Goal: Use online tool/utility: Utilize a website feature to perform a specific function

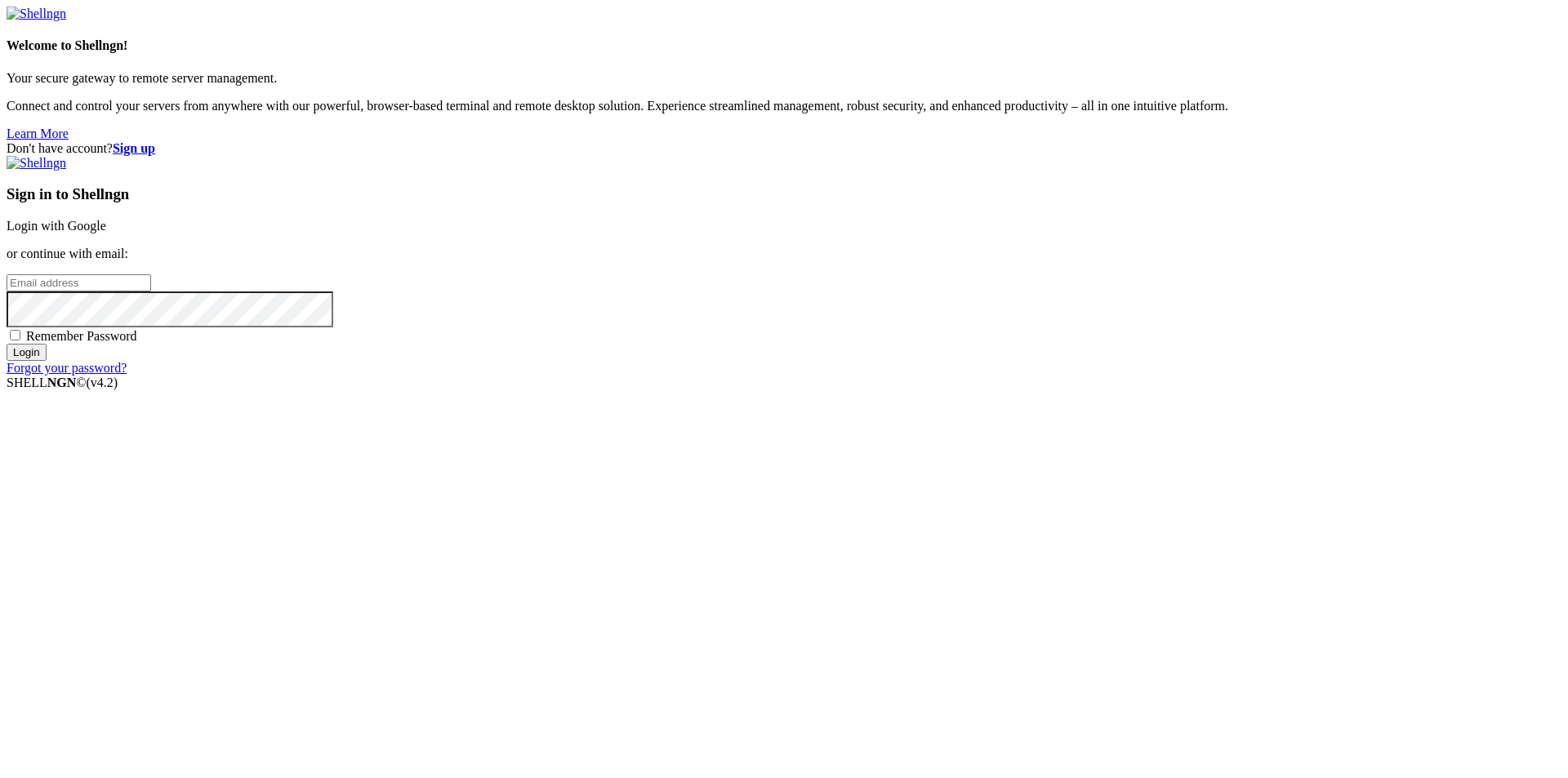
click at [106, 233] on link "Login with Google" at bounding box center [57, 226] width 100 height 14
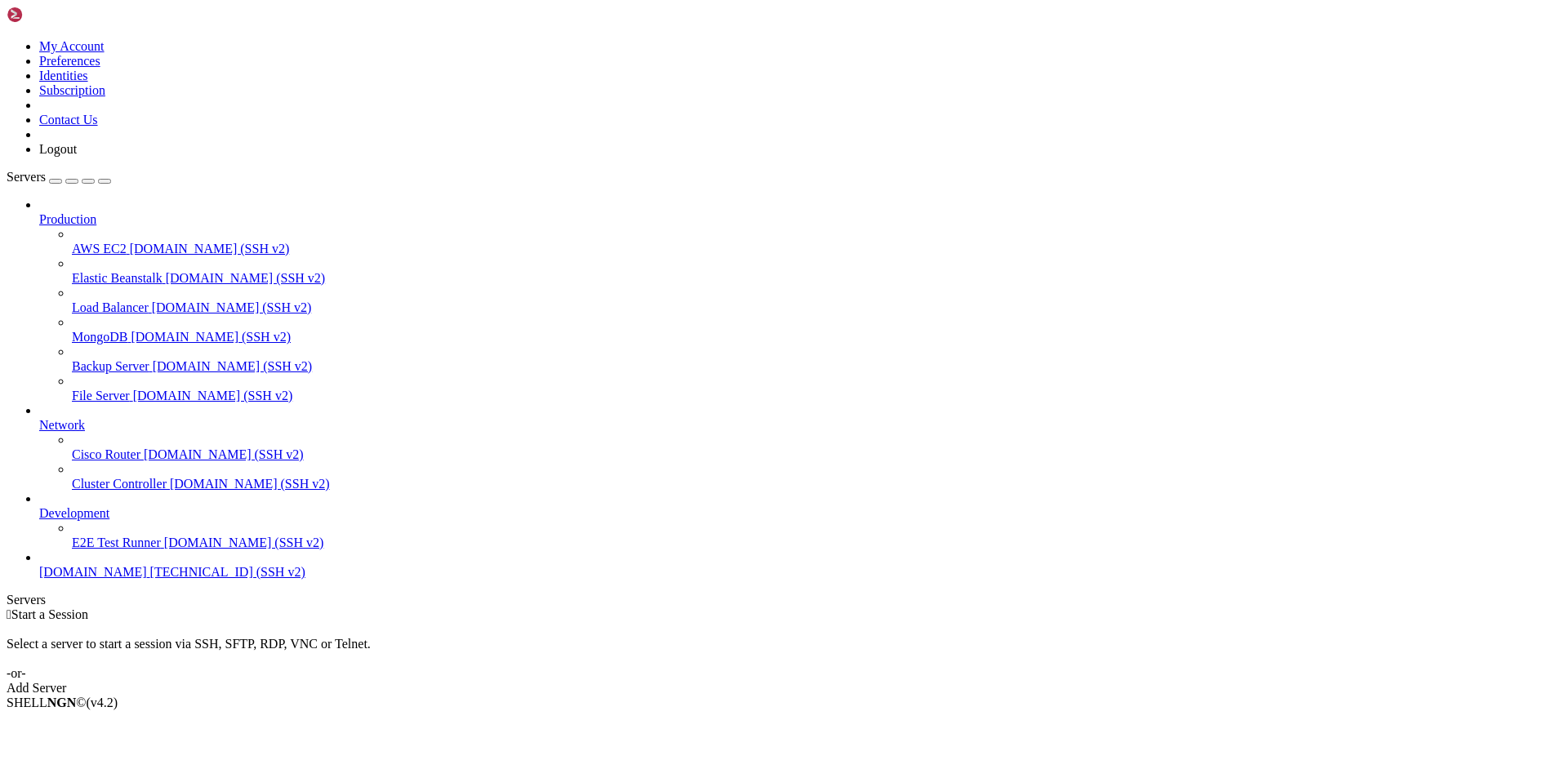
click at [138, 579] on span "[DOMAIN_NAME]" at bounding box center [93, 572] width 108 height 14
